Goal: Contribute content

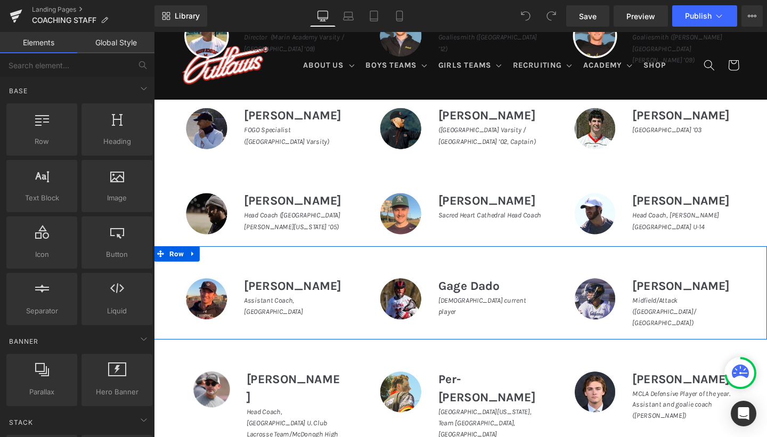
scroll to position [607, 0]
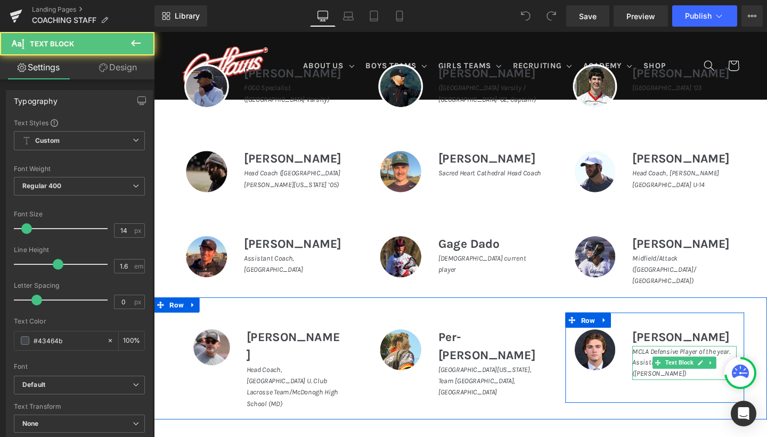
click at [668, 368] on icon "MCLA Defensive Player of the year. Assistant and goalie coach (De La Salle)" at bounding box center [708, 379] width 103 height 33
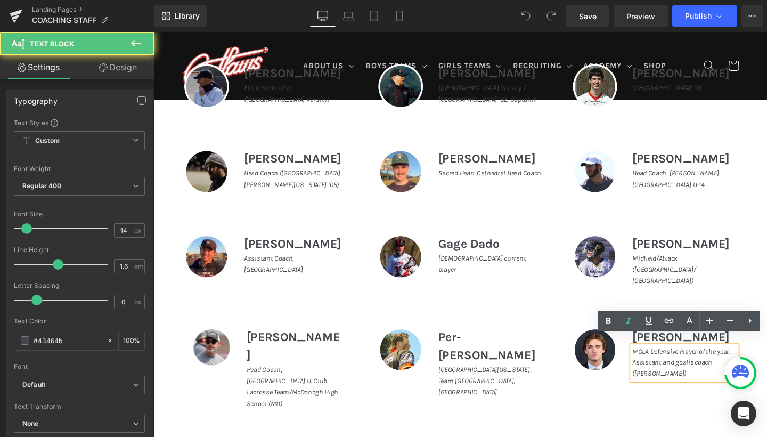
click at [679, 384] on p "MCLA Defensive Player of the year. Assistant and goalie coach ([PERSON_NAME])" at bounding box center [712, 380] width 110 height 36
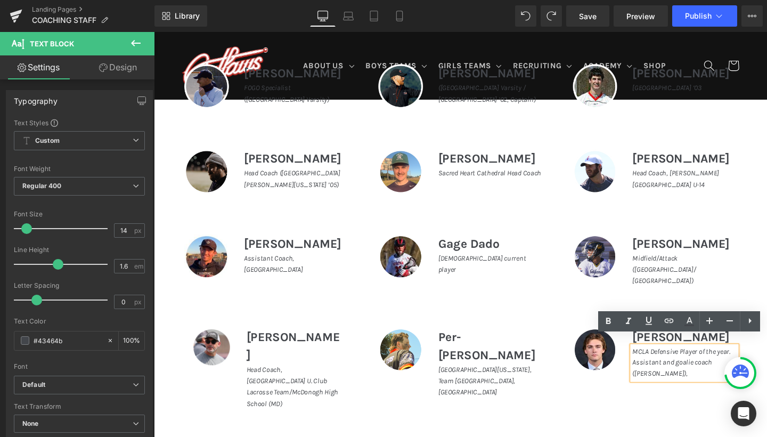
click at [679, 382] on p "MCLA Defensive Player of the year. Assistant and goalie coach ([PERSON_NAME])," at bounding box center [712, 380] width 110 height 36
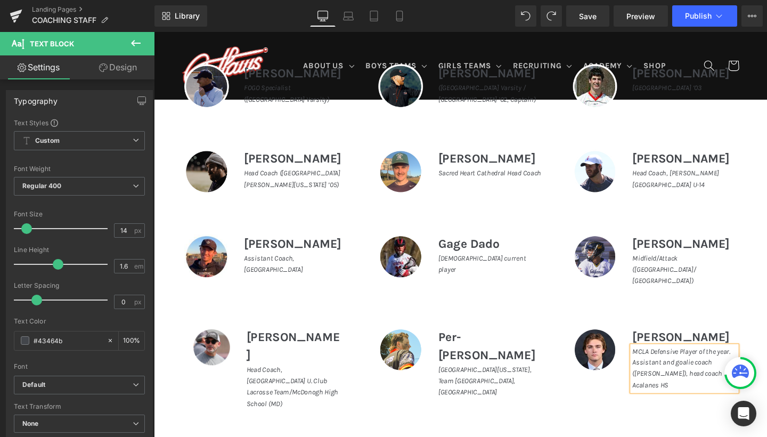
click at [680, 381] on icon "MCLA Defensive Player of the year. Assistant and goalie coach (De La Salle), he…" at bounding box center [708, 385] width 103 height 45
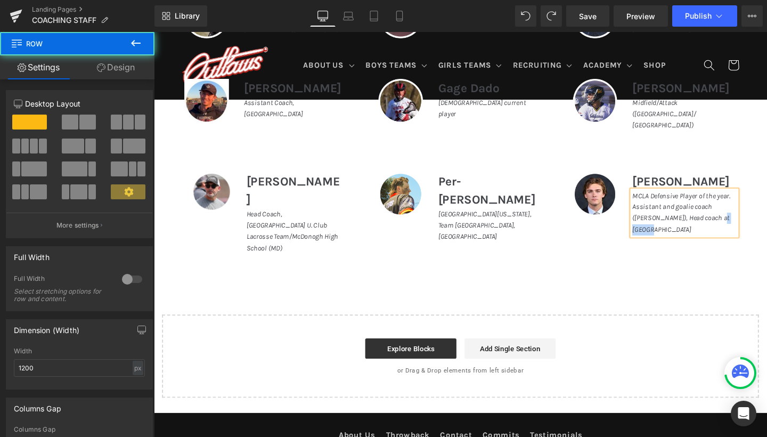
click at [767, 217] on div "Image Nathaniel Welcomer Heading MCLA Defensive Player of the year. Assistant a…" at bounding box center [681, 210] width 204 height 95
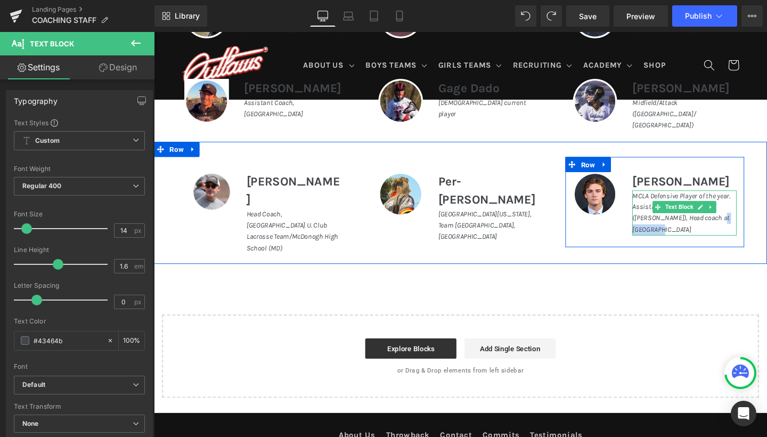
drag, startPoint x: 720, startPoint y: 218, endPoint x: 759, endPoint y: 219, distance: 38.4
click at [759, 219] on p "MCLA Defensive Player of the year. Assistant and goalie coach (De La Salle), He…" at bounding box center [712, 222] width 110 height 48
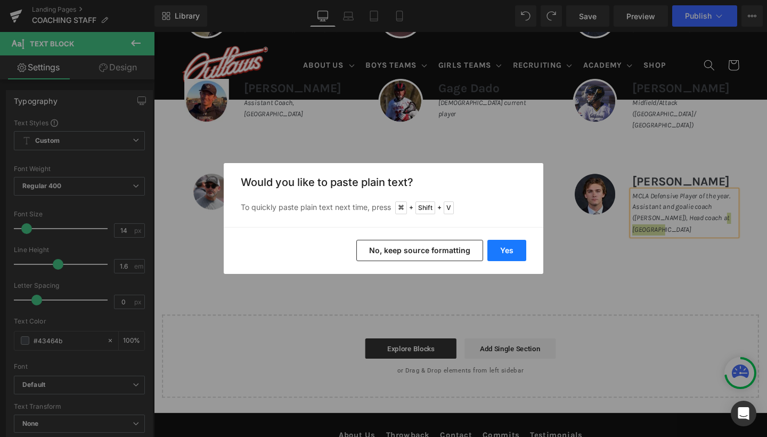
click at [509, 252] on button "Yes" at bounding box center [507, 250] width 39 height 21
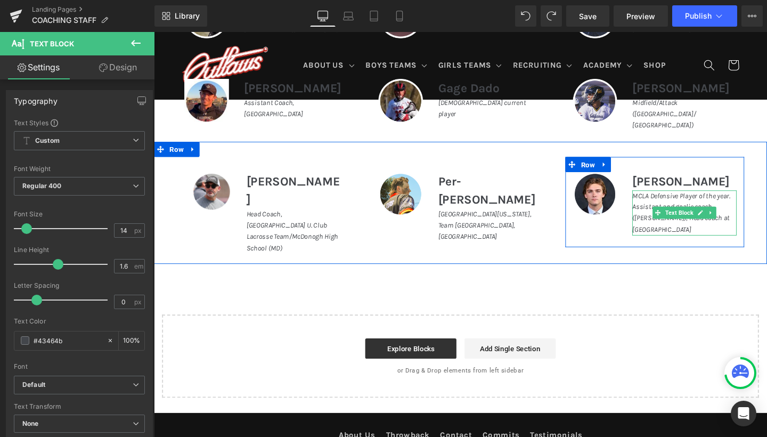
drag, startPoint x: 681, startPoint y: 229, endPoint x: 676, endPoint y: 217, distance: 12.7
click at [676, 217] on p "MCLA Defensive Player of the year. Assistant and goalie coach ([PERSON_NAME]), …" at bounding box center [712, 222] width 110 height 48
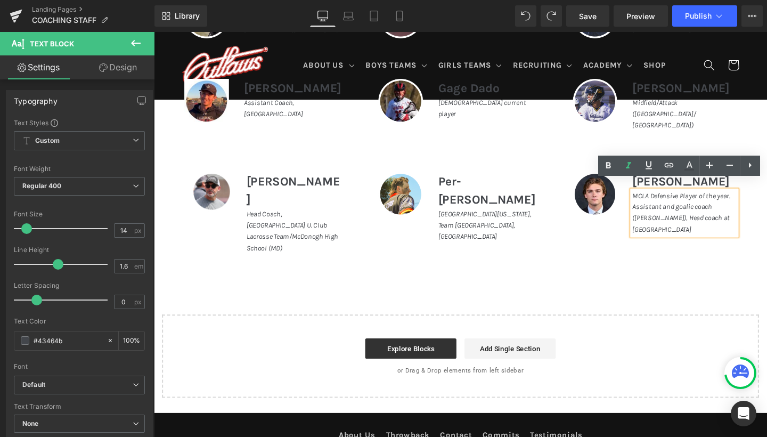
copy icon "Head coach at Acalanes High School"
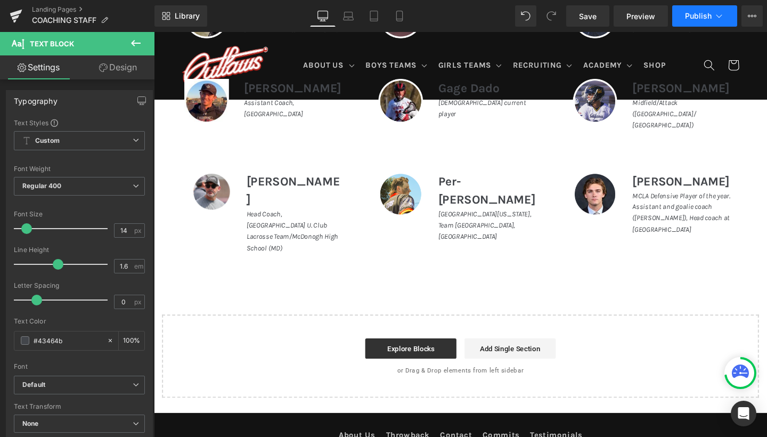
click at [689, 13] on span "Publish" at bounding box center [698, 16] width 27 height 9
click at [577, 12] on link "Save" at bounding box center [587, 15] width 43 height 21
click at [694, 16] on span "Publish" at bounding box center [698, 16] width 27 height 9
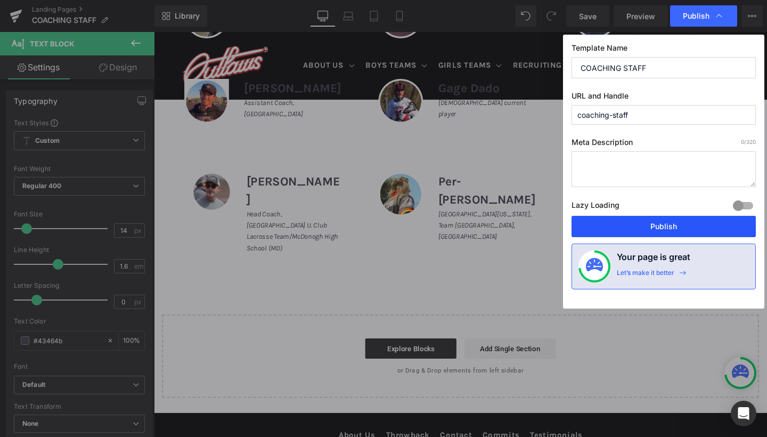
click at [663, 227] on button "Publish" at bounding box center [664, 226] width 184 height 21
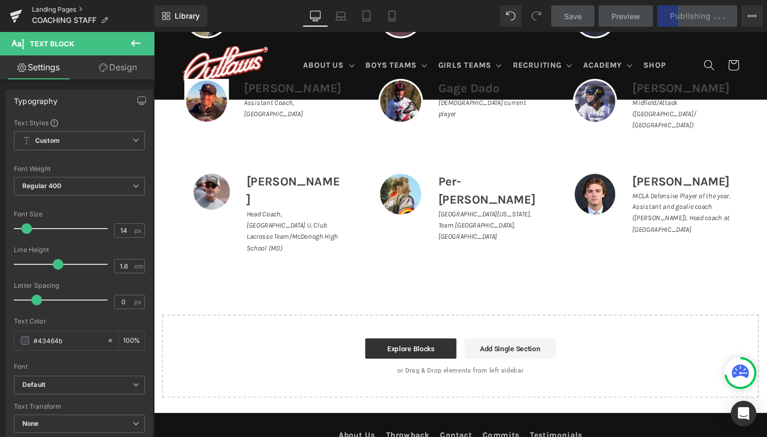
click at [52, 8] on link "Landing Pages" at bounding box center [93, 9] width 123 height 9
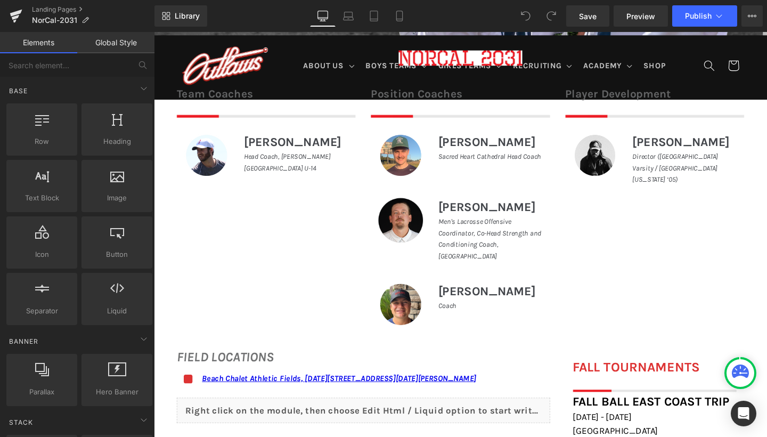
scroll to position [364, 0]
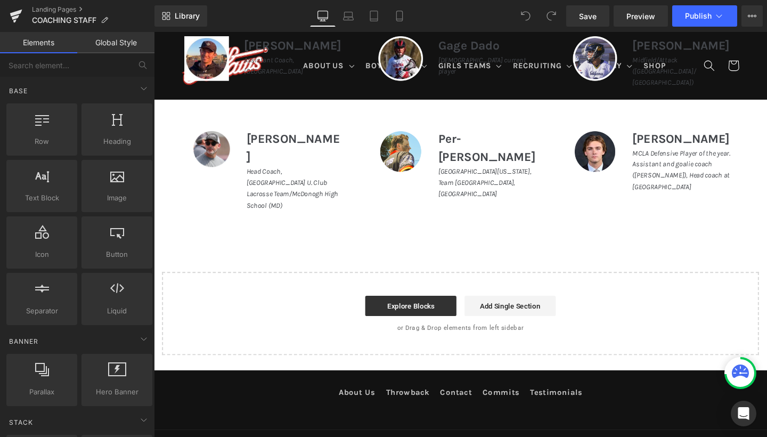
scroll to position [345, 0]
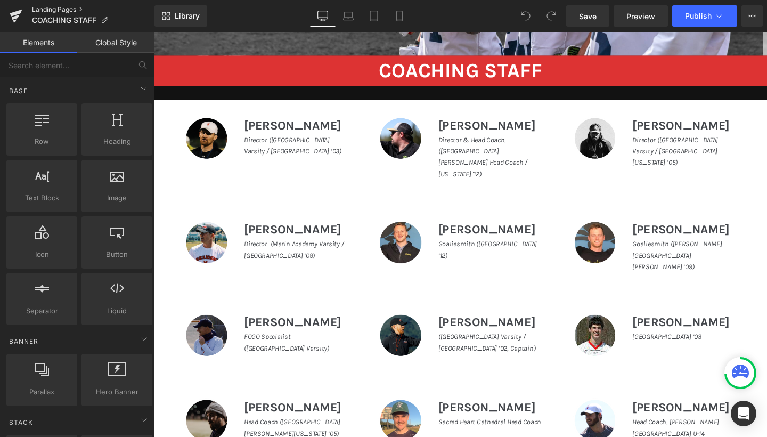
click at [41, 6] on link "Landing Pages" at bounding box center [93, 9] width 123 height 9
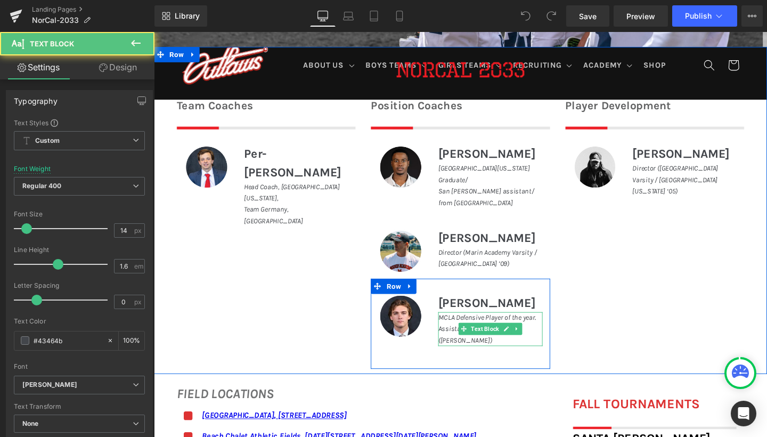
click at [469, 362] on p "MCLA Defensive Player of the year. Assistant and goalie coach (De La Salle)" at bounding box center [508, 345] width 110 height 36
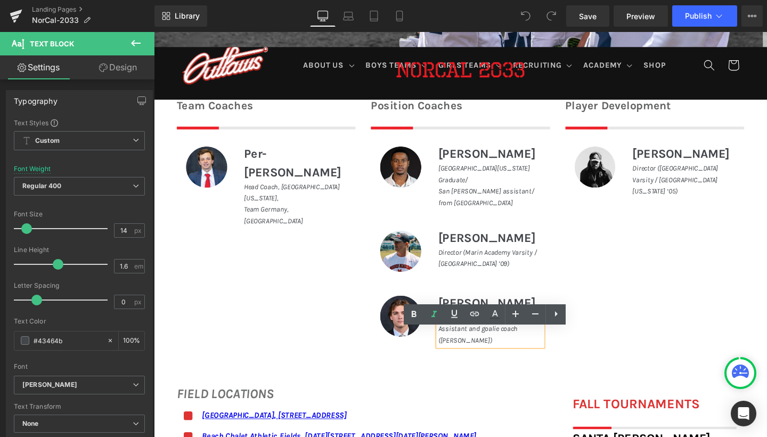
click at [470, 362] on p "MCLA Defensive Player of the year. Assistant and goalie coach (De La Salle)" at bounding box center [508, 345] width 110 height 36
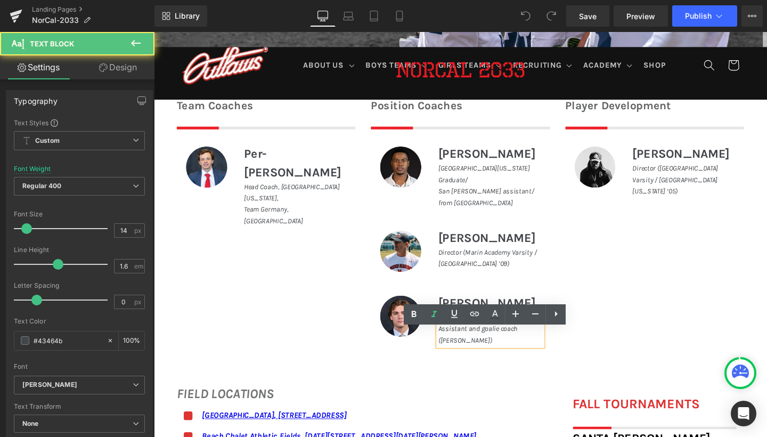
click at [480, 362] on p "MCLA Defensive Player of the year. Assistant and goalie coach ([PERSON_NAME])" at bounding box center [508, 345] width 110 height 36
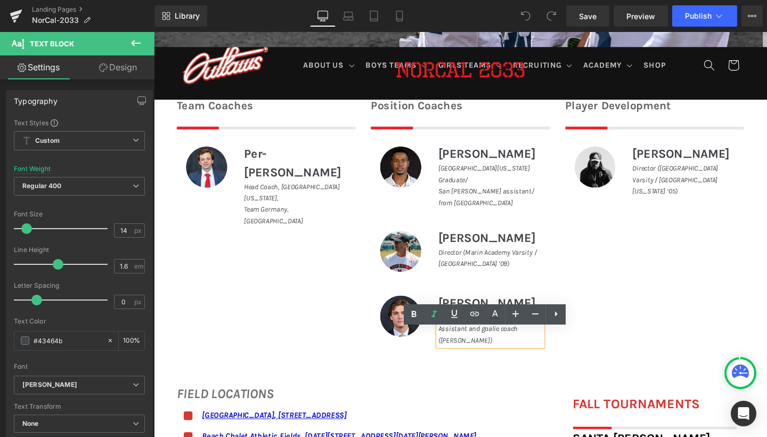
click at [476, 362] on p "MCLA Defensive Player of the year. Assistant and goalie coach ([PERSON_NAME])" at bounding box center [508, 345] width 110 height 36
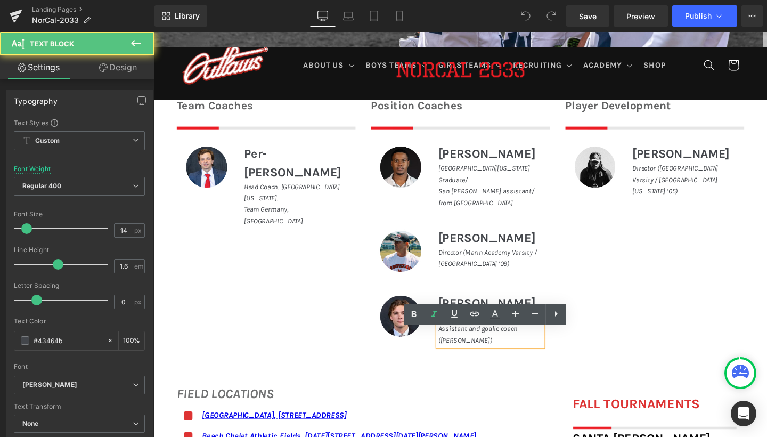
click at [476, 362] on p "MCLA Defensive Player of the year. Assistant and goalie coach ([PERSON_NAME])" at bounding box center [508, 345] width 110 height 36
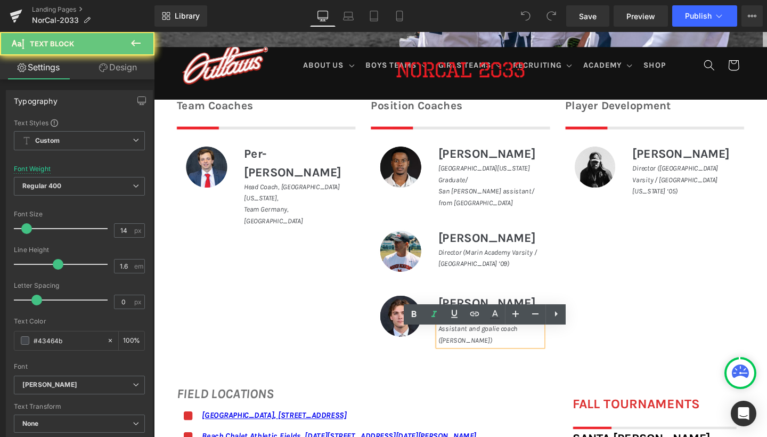
click at [472, 362] on p "MCLA Defensive Player of the year. Assistant and goalie coach ([PERSON_NAME])" at bounding box center [508, 345] width 110 height 36
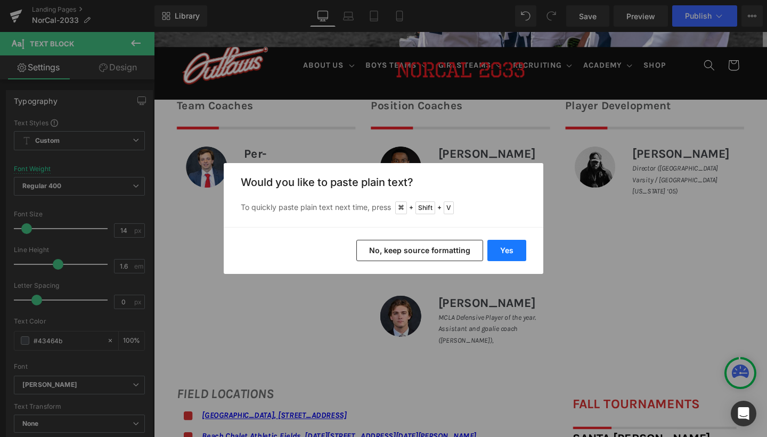
click at [515, 248] on button "Yes" at bounding box center [507, 250] width 39 height 21
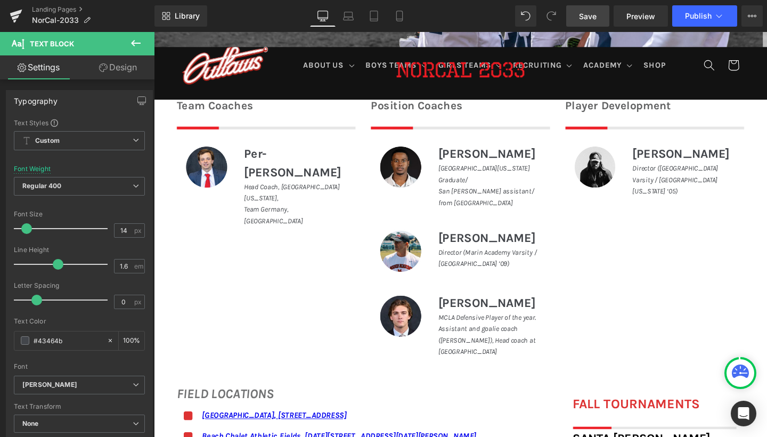
click at [584, 21] on span "Save" at bounding box center [588, 16] width 18 height 11
click at [699, 15] on span "Publish" at bounding box center [698, 16] width 27 height 9
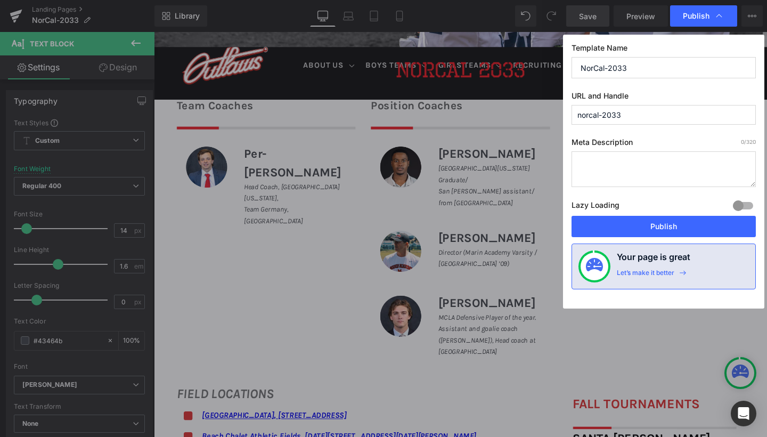
drag, startPoint x: 684, startPoint y: 141, endPoint x: 549, endPoint y: 113, distance: 137.8
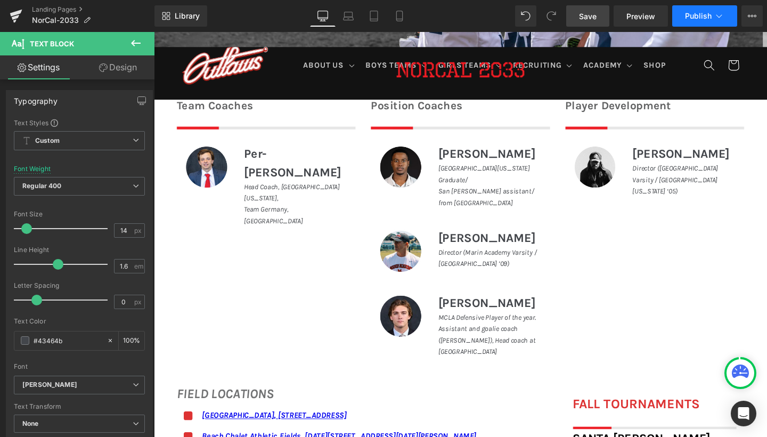
click at [688, 14] on span "Publish" at bounding box center [698, 16] width 27 height 9
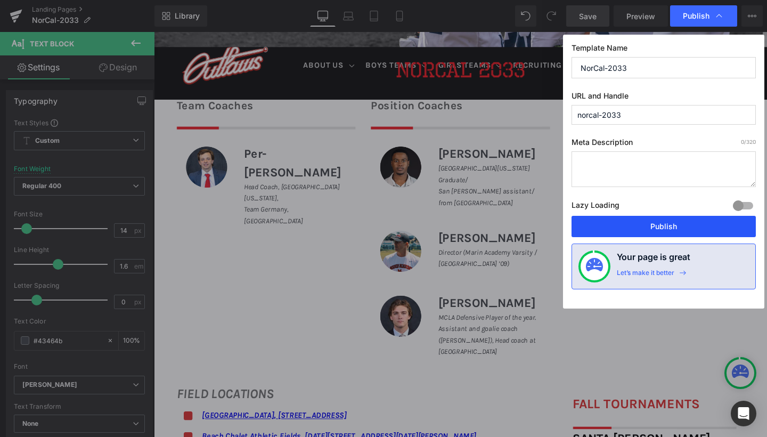
click at [659, 222] on button "Publish" at bounding box center [664, 226] width 184 height 21
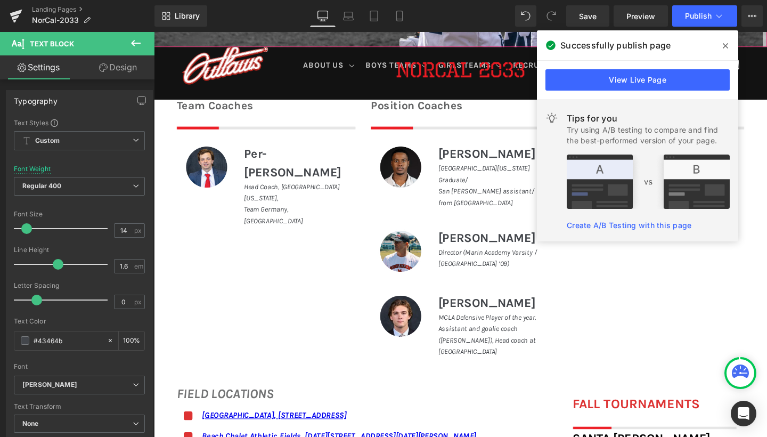
click at [729, 45] on span at bounding box center [725, 45] width 17 height 17
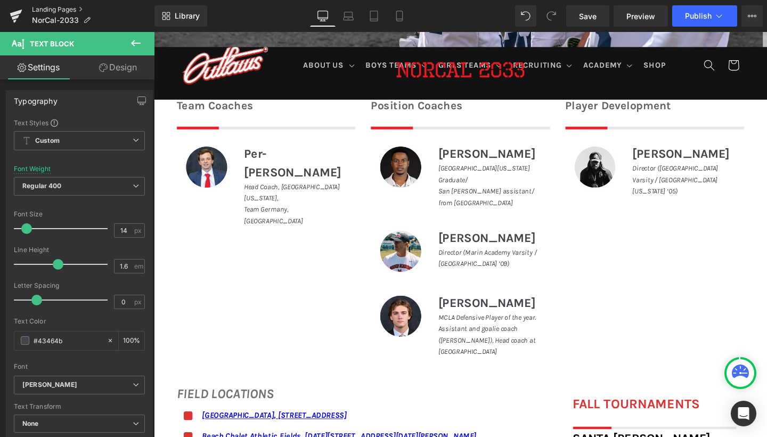
click at [83, 11] on link "Landing Pages" at bounding box center [93, 9] width 123 height 9
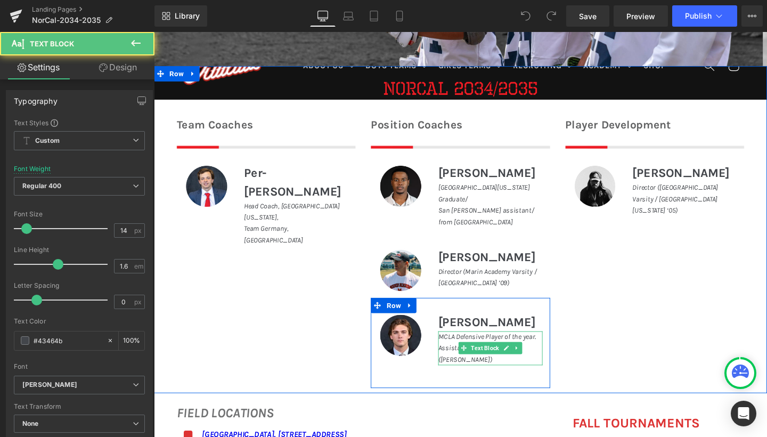
click at [472, 382] on p "MCLA Defensive Player of the year. Assistant and goalie coach ([PERSON_NAME])" at bounding box center [508, 364] width 110 height 36
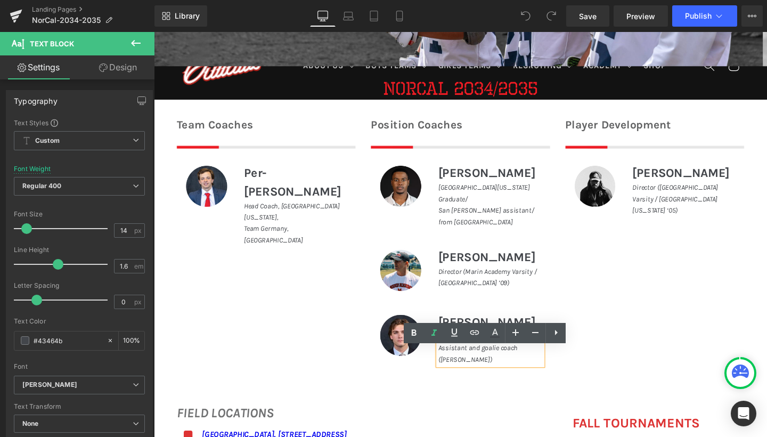
click at [471, 382] on p "MCLA Defensive Player of the year. Assistant and goalie coach ([PERSON_NAME])" at bounding box center [508, 364] width 110 height 36
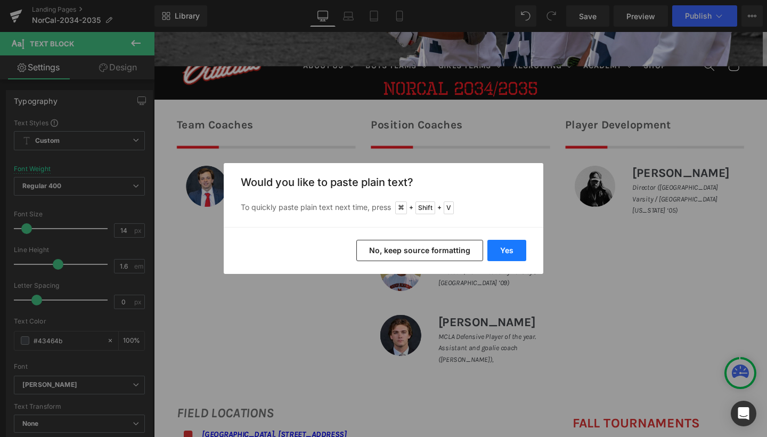
click at [505, 247] on button "Yes" at bounding box center [507, 250] width 39 height 21
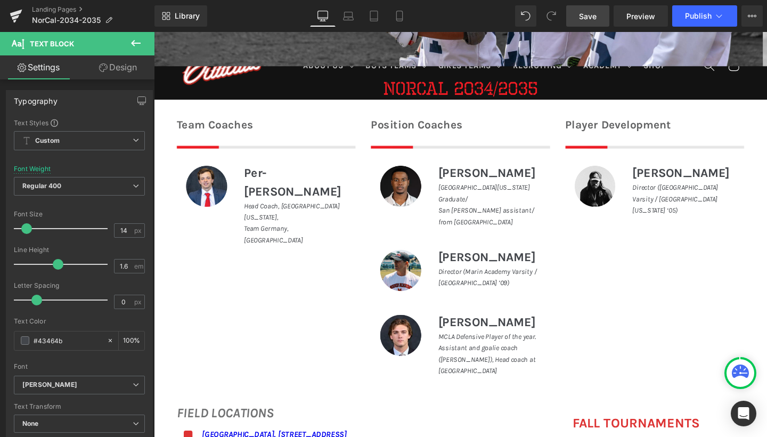
click at [582, 17] on span "Save" at bounding box center [588, 16] width 18 height 11
click at [695, 14] on span "Publish" at bounding box center [698, 16] width 27 height 9
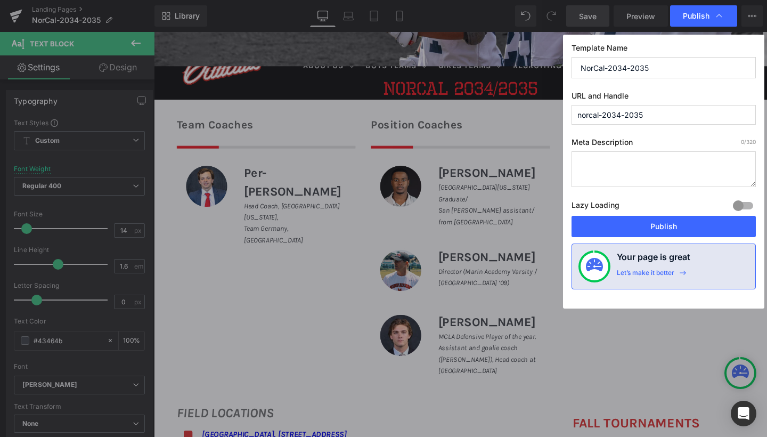
click at [630, 241] on div "Template Name NorCal-2034-2035 URL and Handle norcal-2034-2035 Meta Description…" at bounding box center [663, 172] width 201 height 274
click at [627, 231] on button "Publish" at bounding box center [664, 226] width 184 height 21
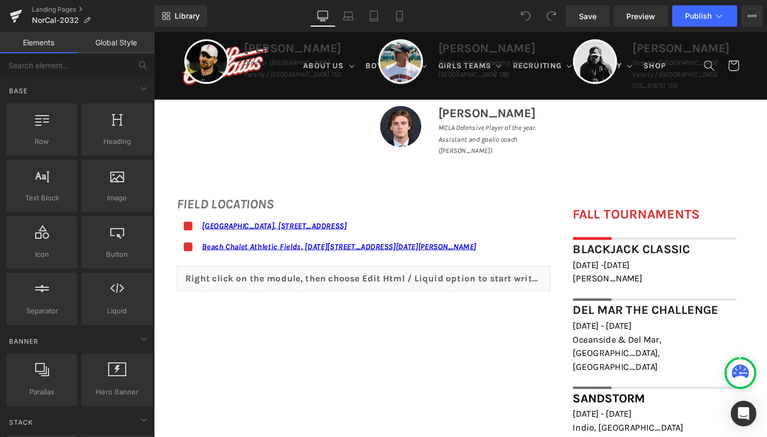
scroll to position [402, 0]
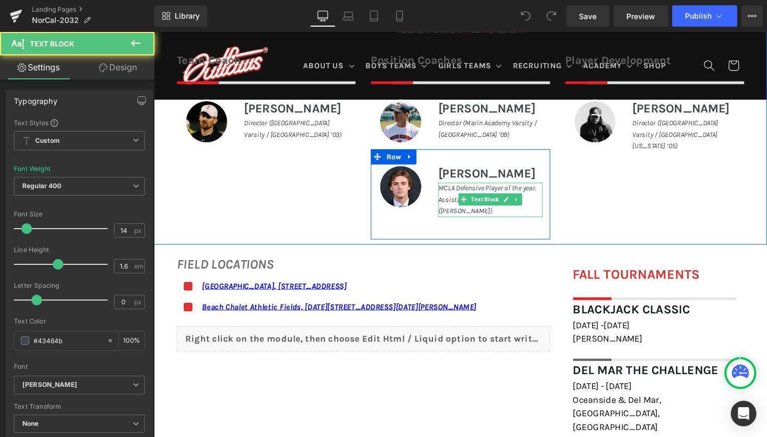
click at [467, 224] on icon "MCLA Defensive Player of the year. Assistant and goalie coach ([PERSON_NAME])" at bounding box center [504, 207] width 103 height 33
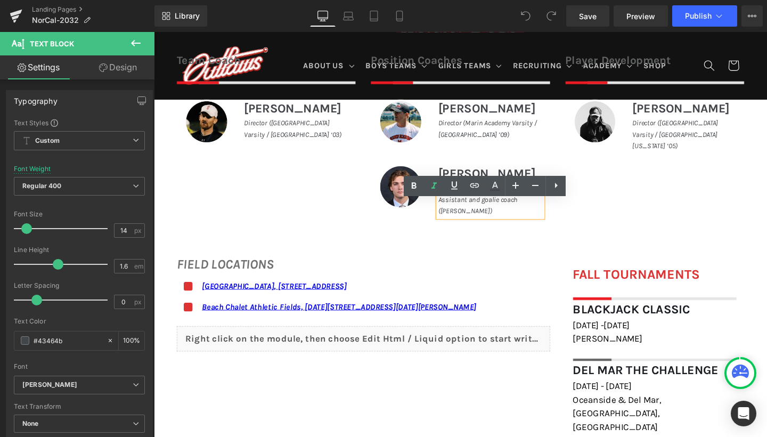
click at [473, 226] on p "MCLA Defensive Player of the year. Assistant and goalie coach ([PERSON_NAME])" at bounding box center [508, 208] width 110 height 36
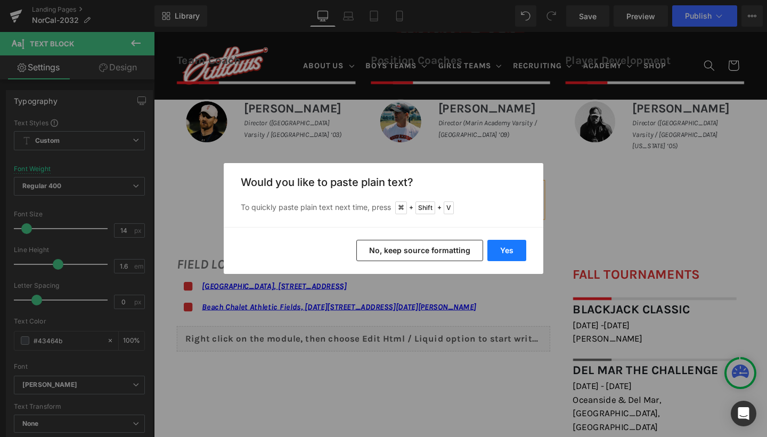
click at [509, 257] on button "Yes" at bounding box center [507, 250] width 39 height 21
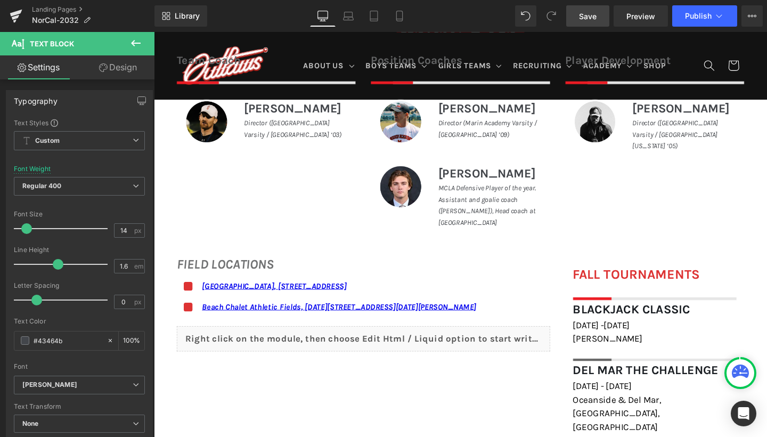
click at [583, 22] on link "Save" at bounding box center [587, 15] width 43 height 21
click at [691, 9] on button "Publish" at bounding box center [705, 15] width 65 height 21
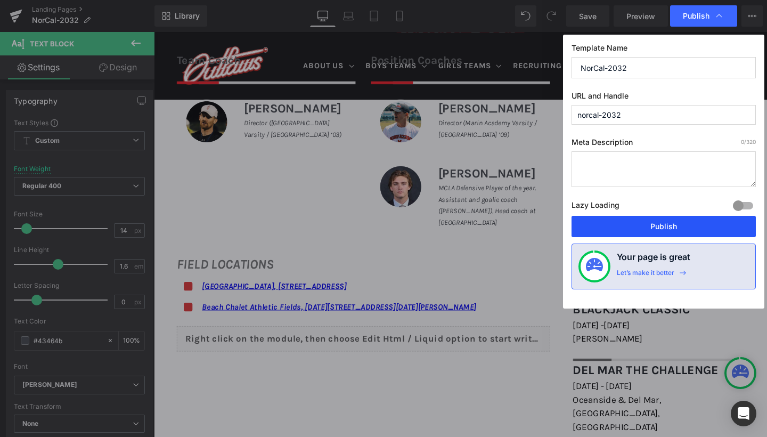
click at [636, 228] on button "Publish" at bounding box center [664, 226] width 184 height 21
